Goal: Find specific page/section: Find specific page/section

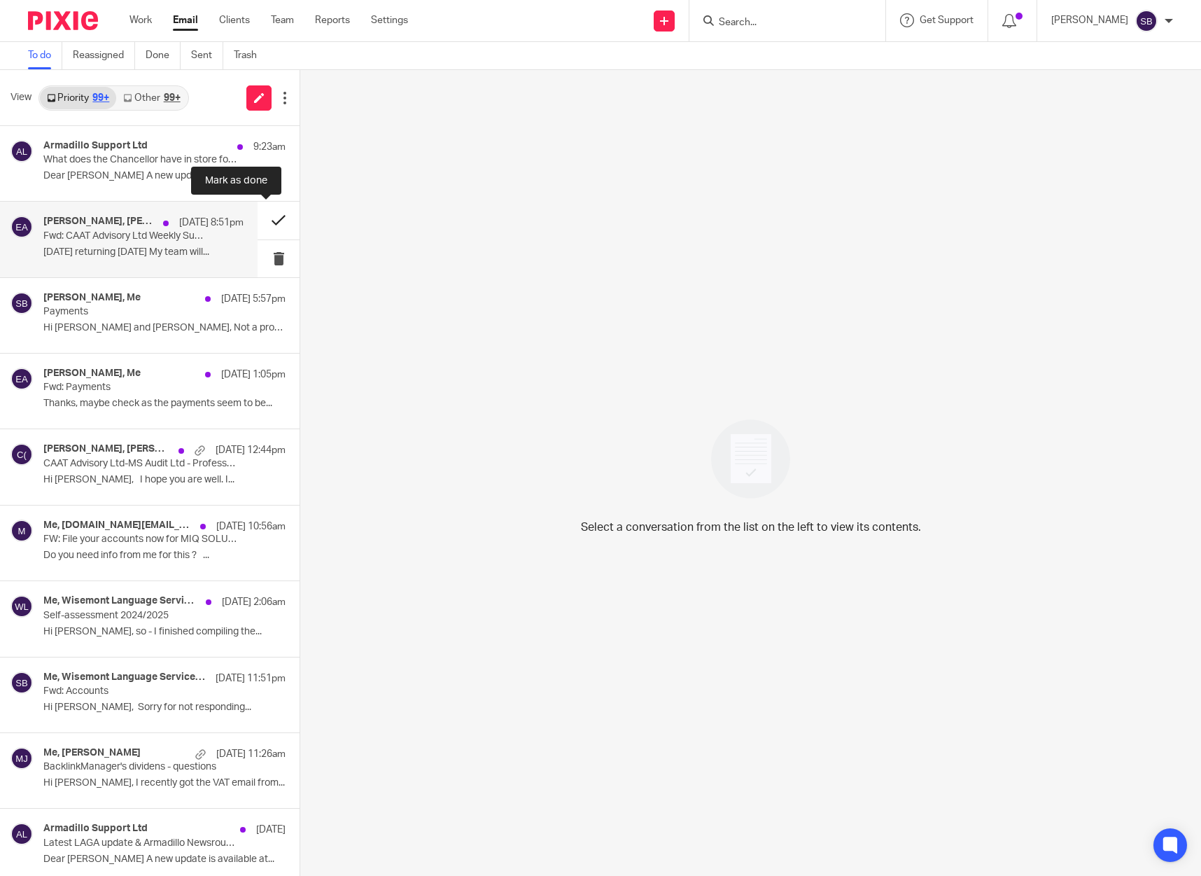
click at [264, 220] on button at bounding box center [279, 220] width 42 height 37
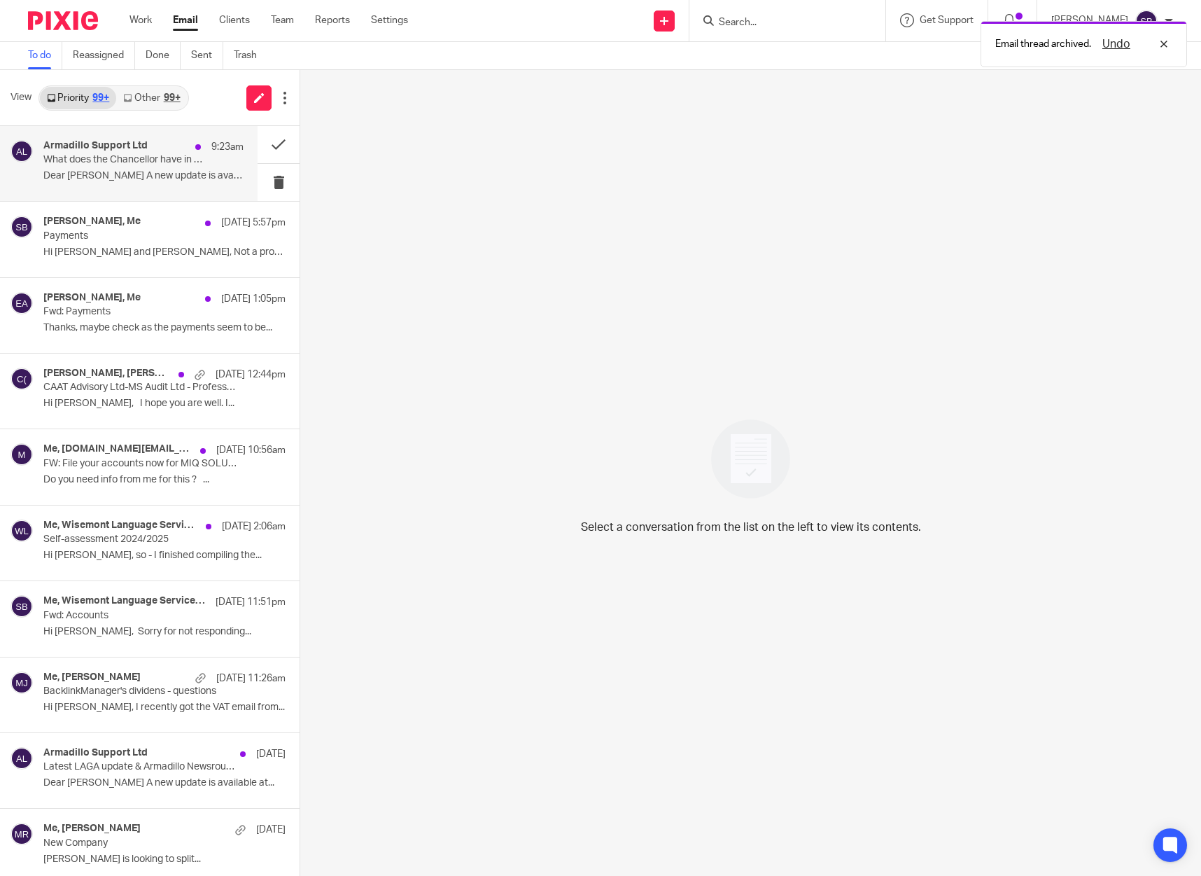
click at [129, 174] on p "Dear [PERSON_NAME] A new update is available at..." at bounding box center [143, 176] width 200 height 12
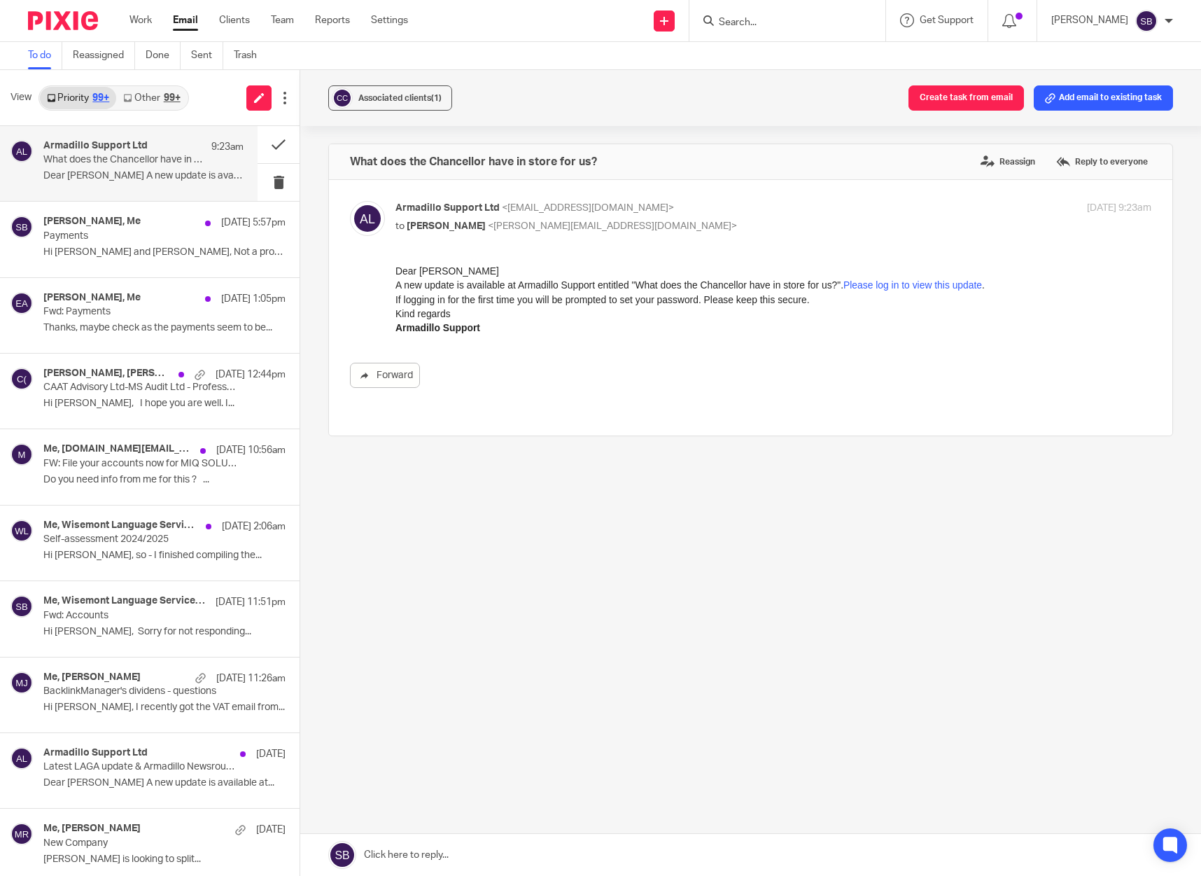
click at [785, 22] on input "Search" at bounding box center [781, 23] width 126 height 13
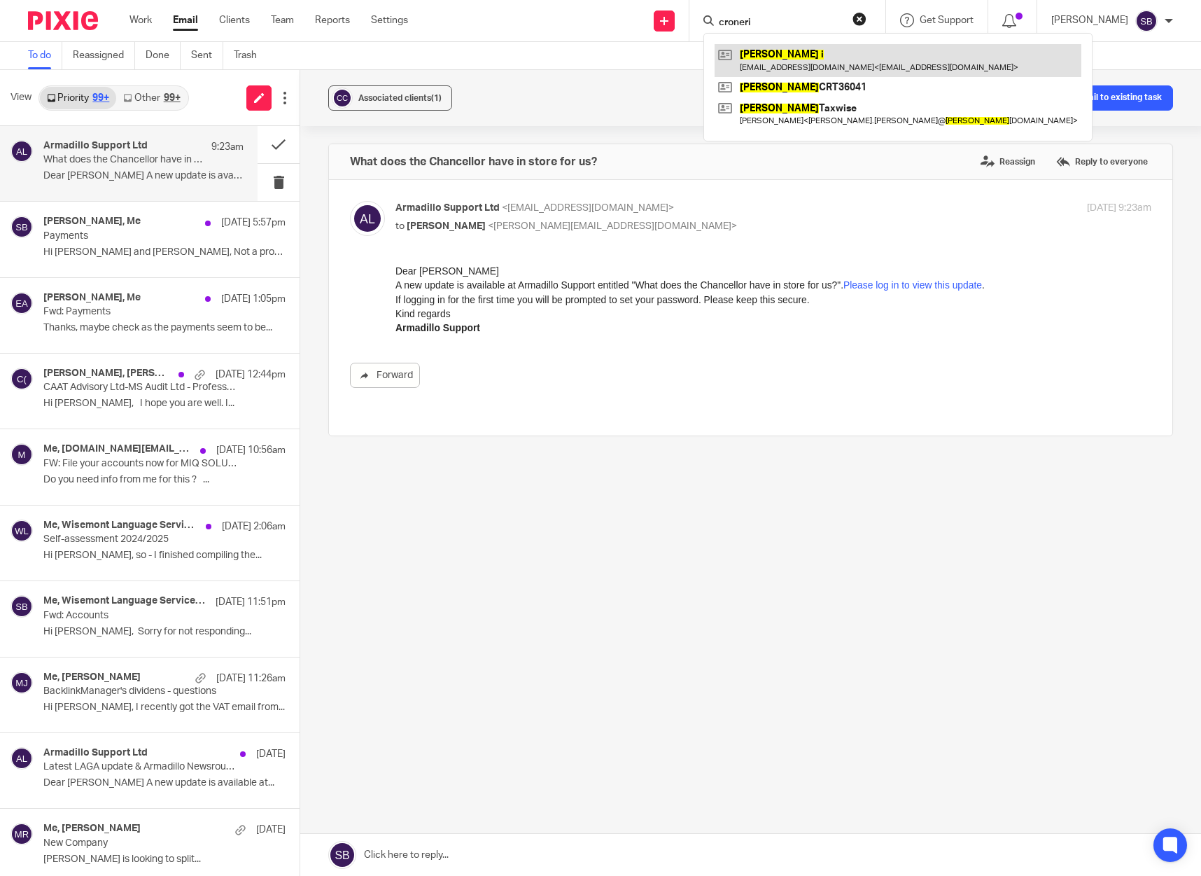
type input "croneri"
click at [781, 56] on link at bounding box center [898, 60] width 367 height 32
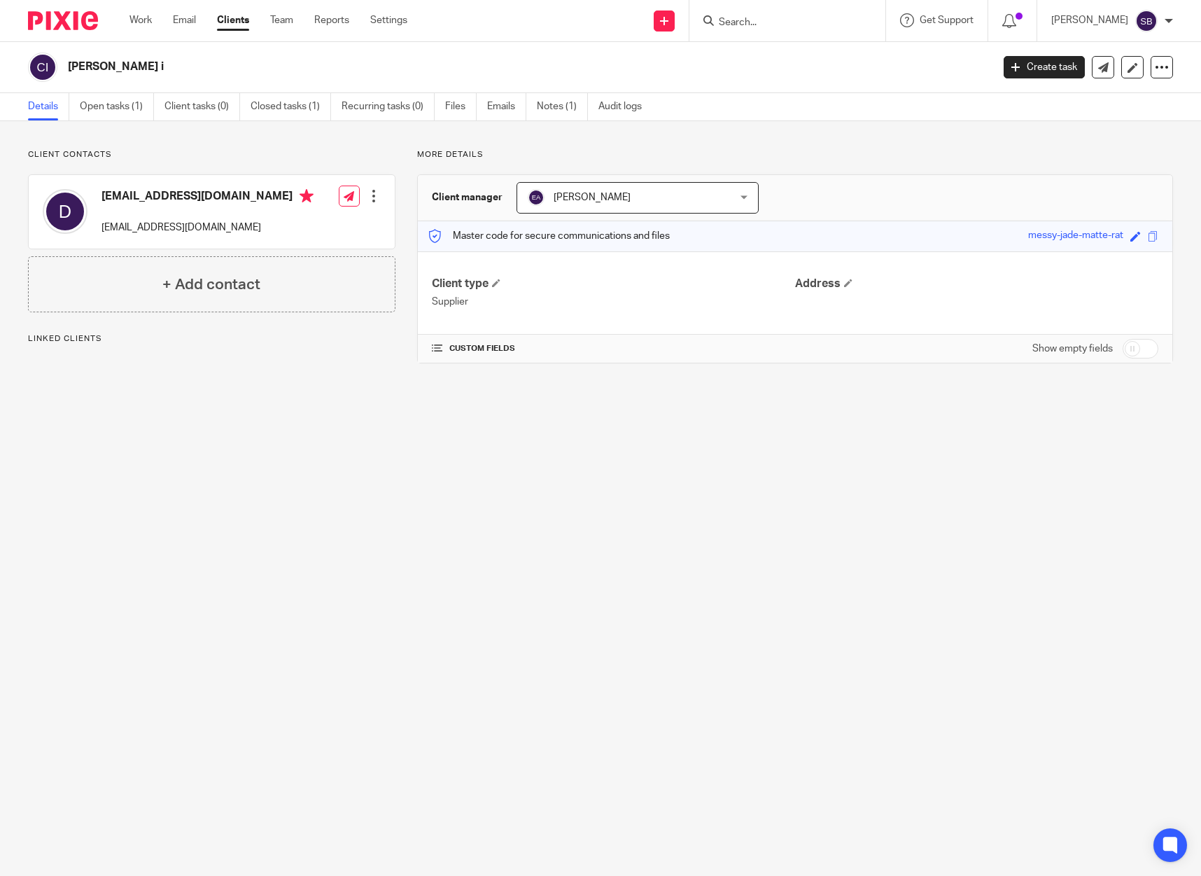
click at [554, 112] on link "Notes (1)" at bounding box center [562, 106] width 51 height 27
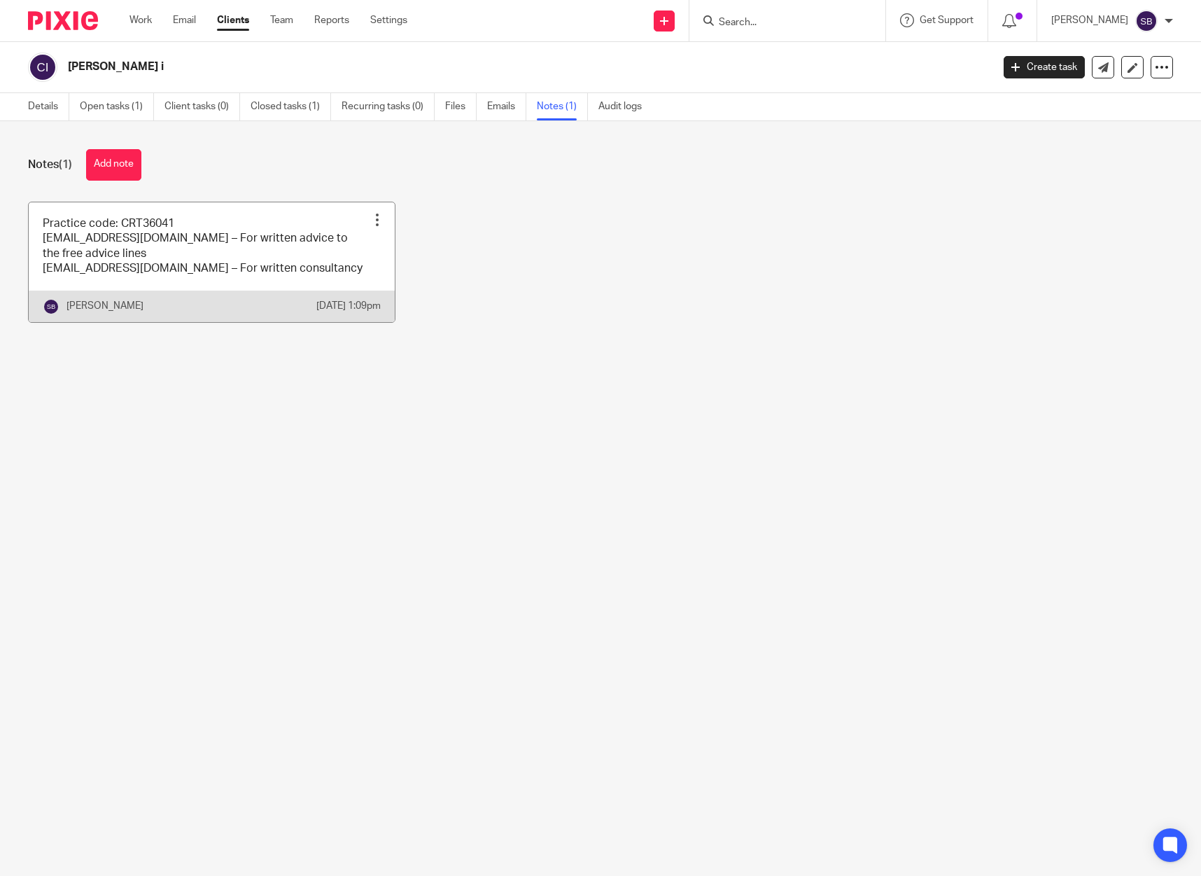
click at [316, 244] on link at bounding box center [212, 262] width 366 height 120
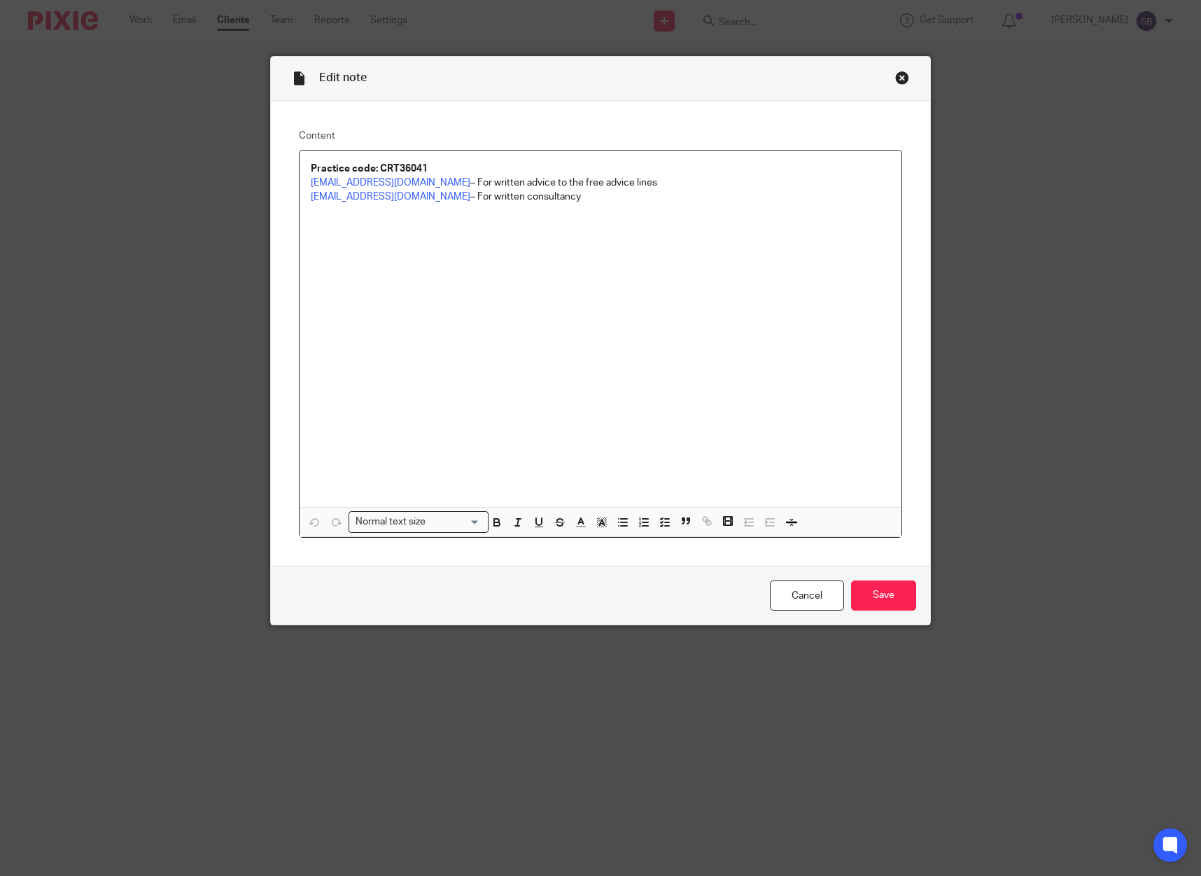
click at [898, 76] on div "Close this dialog window" at bounding box center [902, 78] width 14 height 14
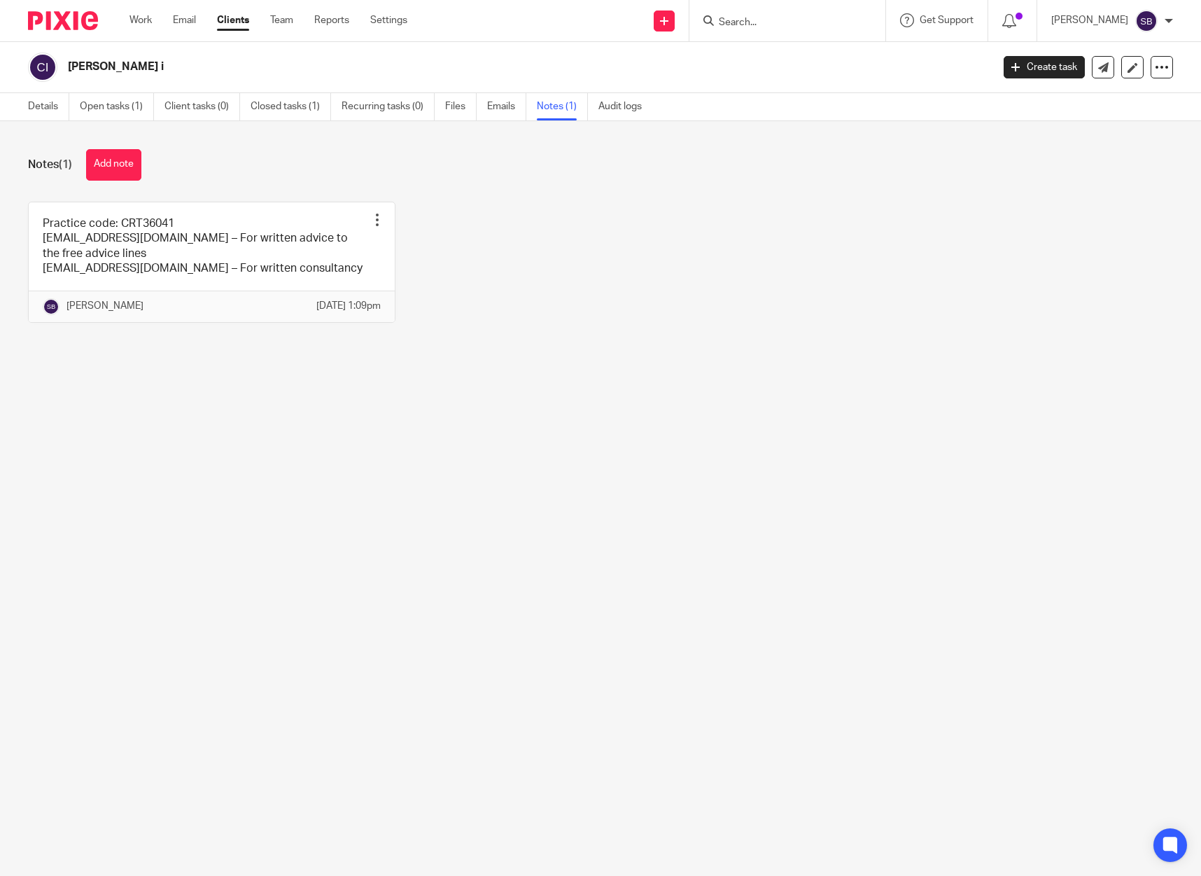
click at [768, 25] on input "Search" at bounding box center [781, 23] width 126 height 13
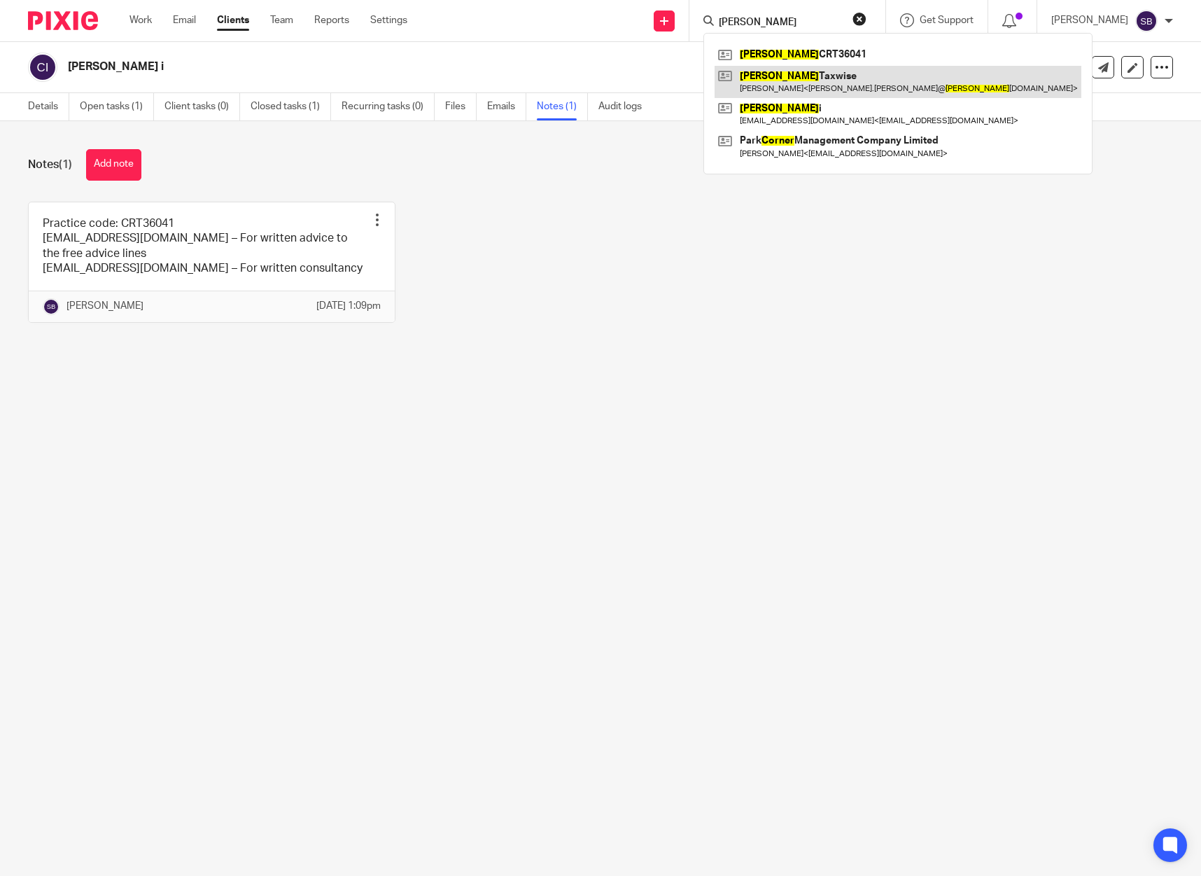
type input "[PERSON_NAME]"
click at [769, 78] on link at bounding box center [898, 82] width 367 height 32
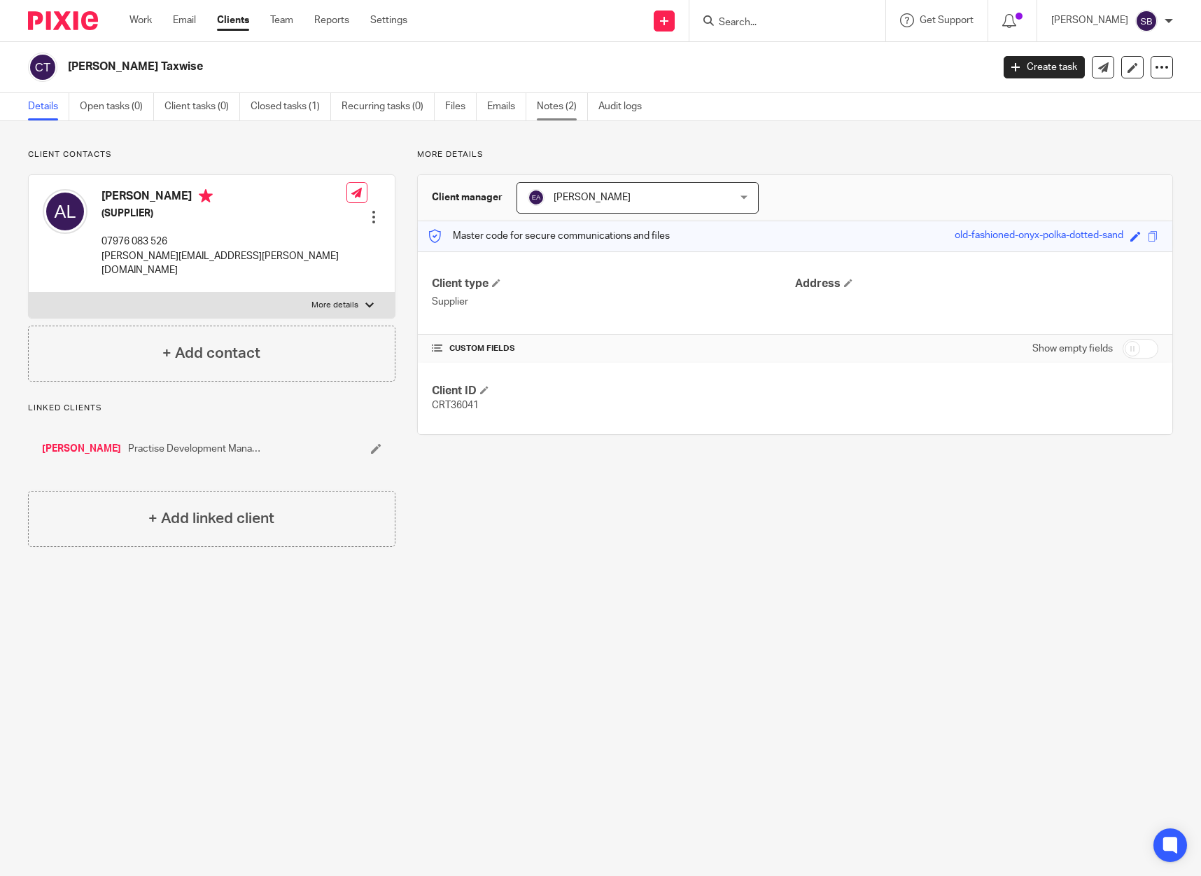
click at [548, 104] on link "Notes (2)" at bounding box center [562, 106] width 51 height 27
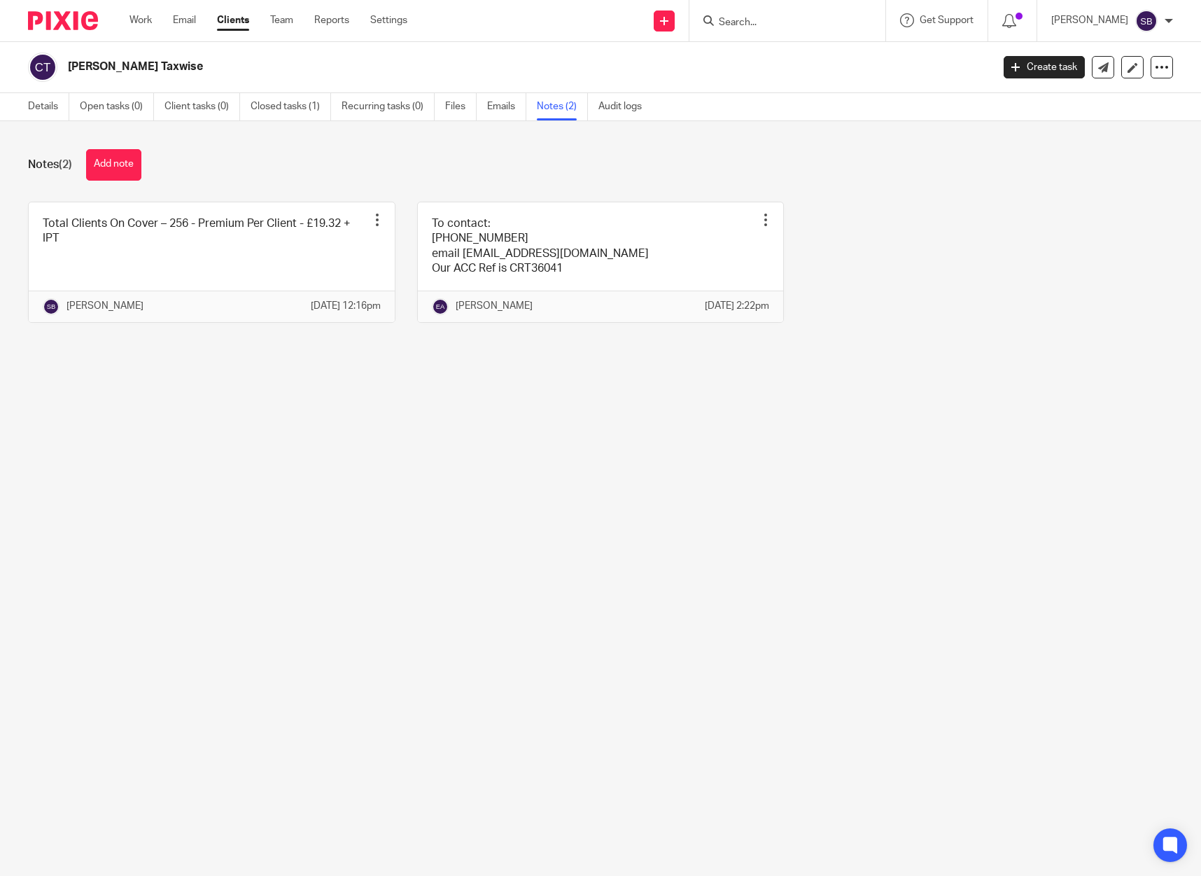
click at [432, 181] on div "Notes (2) Add note Total Clients On Cover – 256 - Premium Per Client - £19.32 +…" at bounding box center [600, 246] width 1201 height 251
click at [189, 26] on link "Email" at bounding box center [184, 20] width 23 height 14
